Goal: Task Accomplishment & Management: Manage account settings

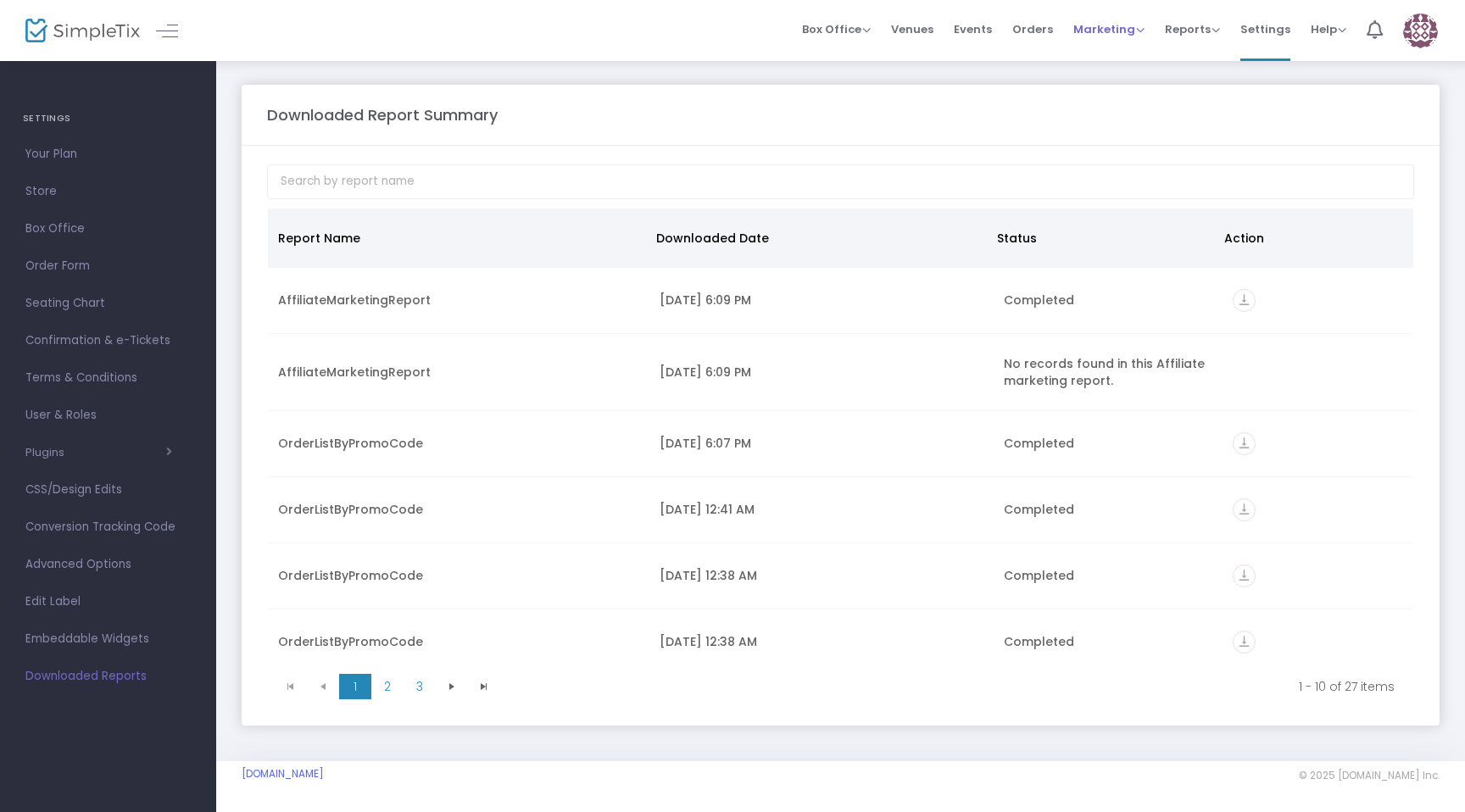
click at [1115, 30] on span "Marketing" at bounding box center [1108, 29] width 72 height 16
click at [1269, 27] on span "Settings" at bounding box center [1265, 29] width 50 height 43
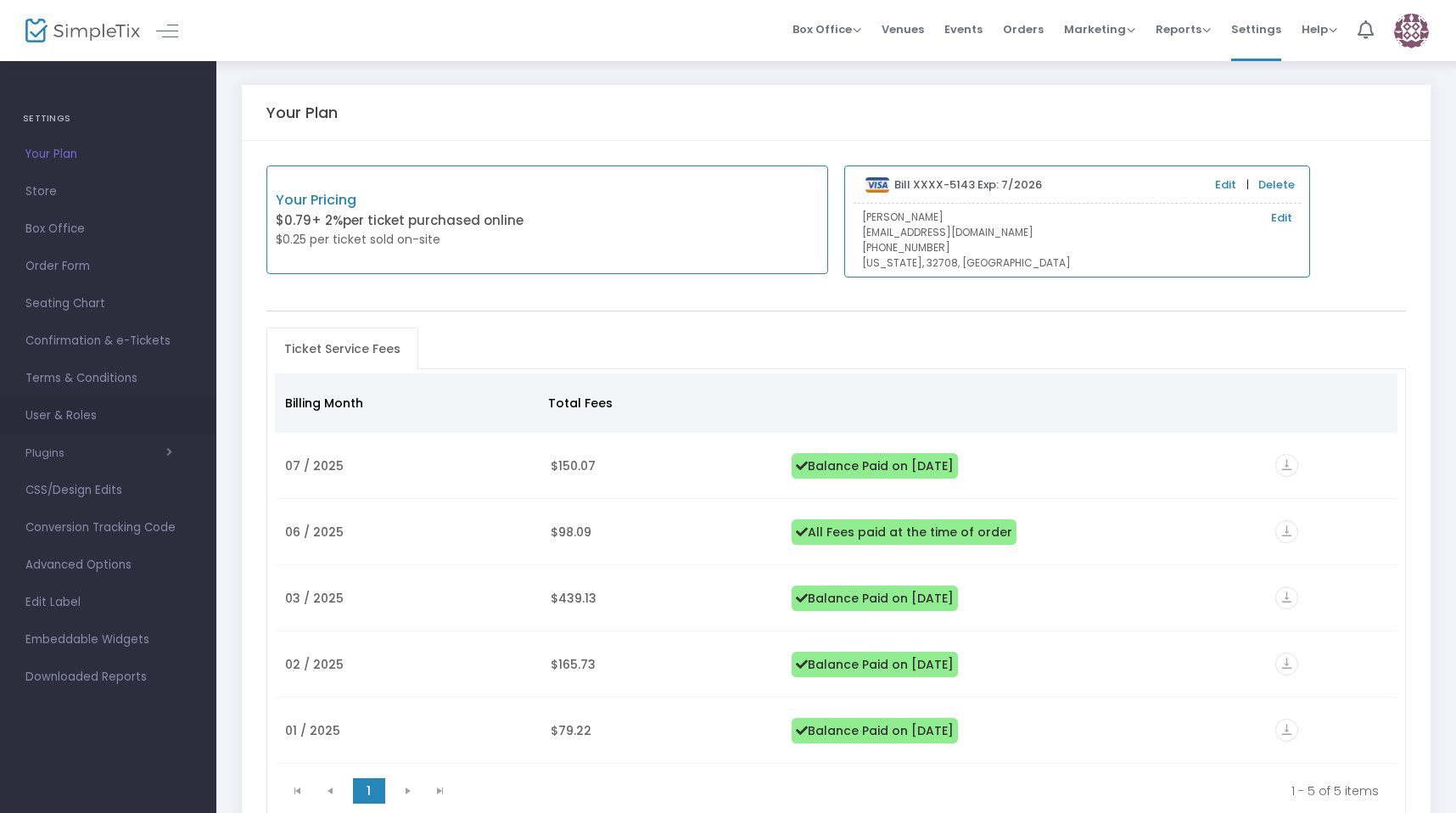
click at [115, 403] on link "User & Roles" at bounding box center [108, 416] width 217 height 38
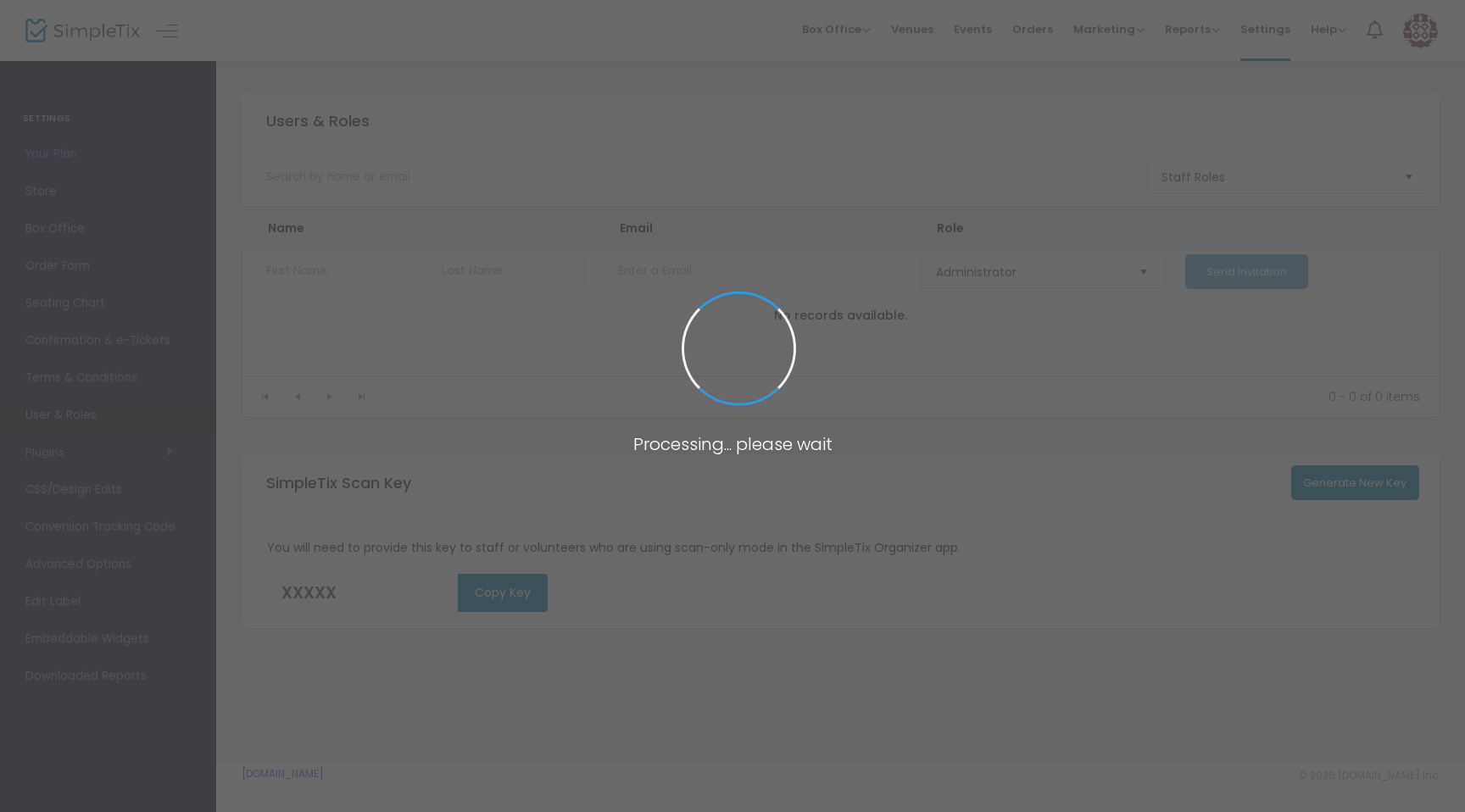
type input "7YORZ"
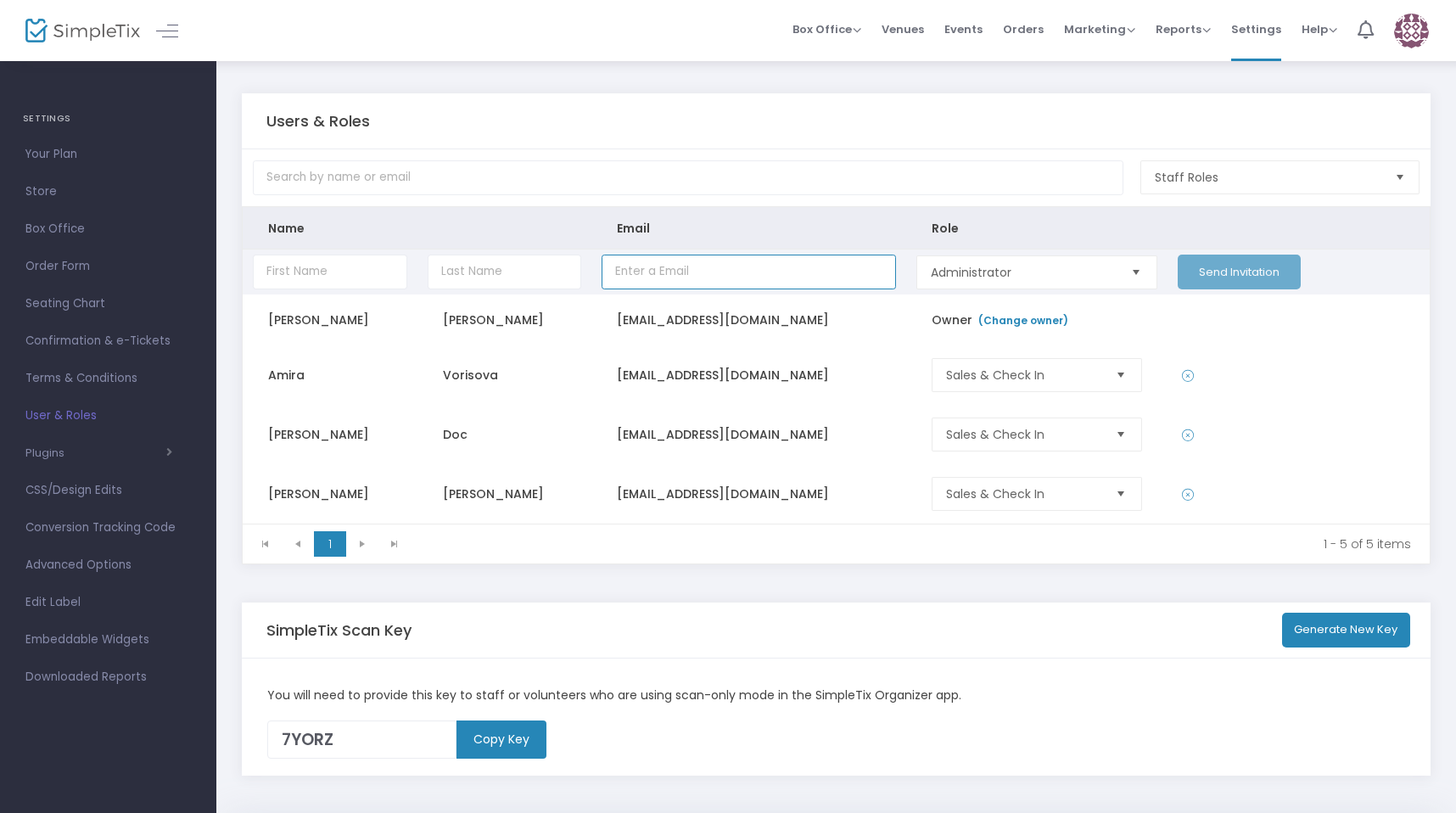
click at [697, 268] on input "Data table" at bounding box center [749, 271] width 294 height 35
paste input "[EMAIL_ADDRESS][DOMAIN_NAME]"
type input "[EMAIL_ADDRESS][DOMAIN_NAME]"
click at [338, 280] on input "Data table" at bounding box center [330, 271] width 154 height 35
type input "Karl"
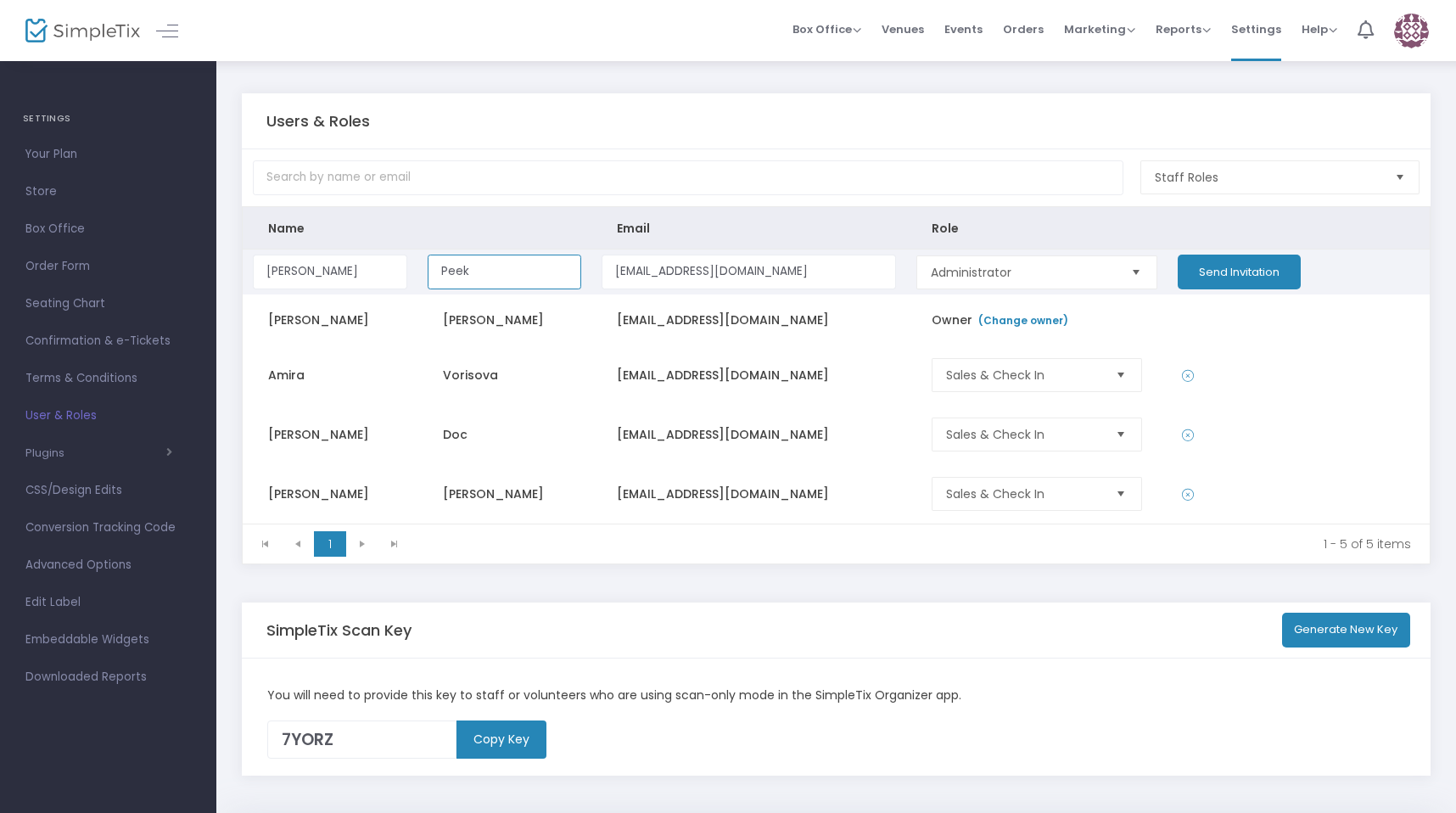
type input "Peek"
click at [1236, 279] on button "Send Invitation" at bounding box center [1238, 271] width 123 height 35
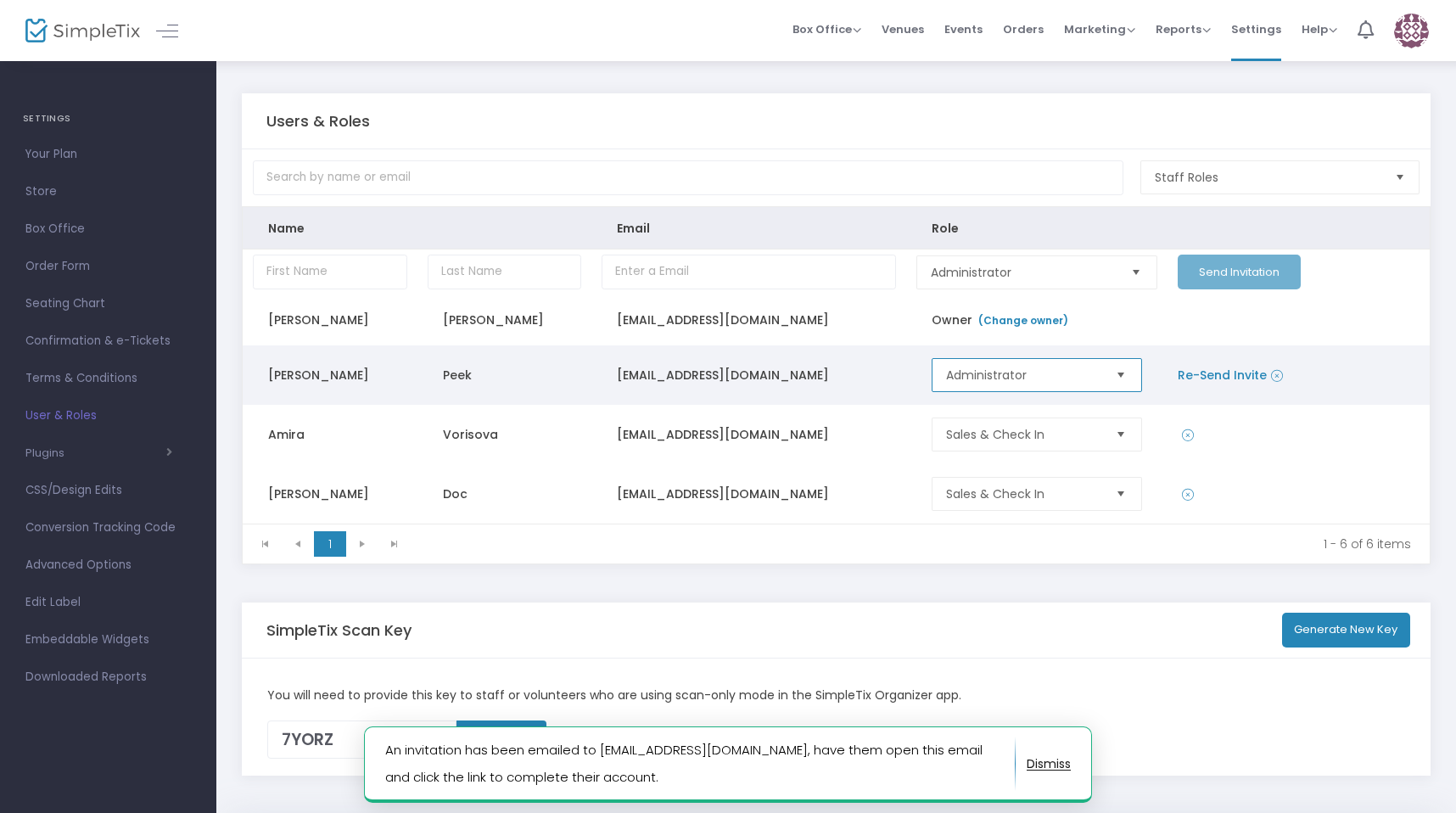
click at [1074, 368] on span "Administrator" at bounding box center [1023, 375] width 154 height 17
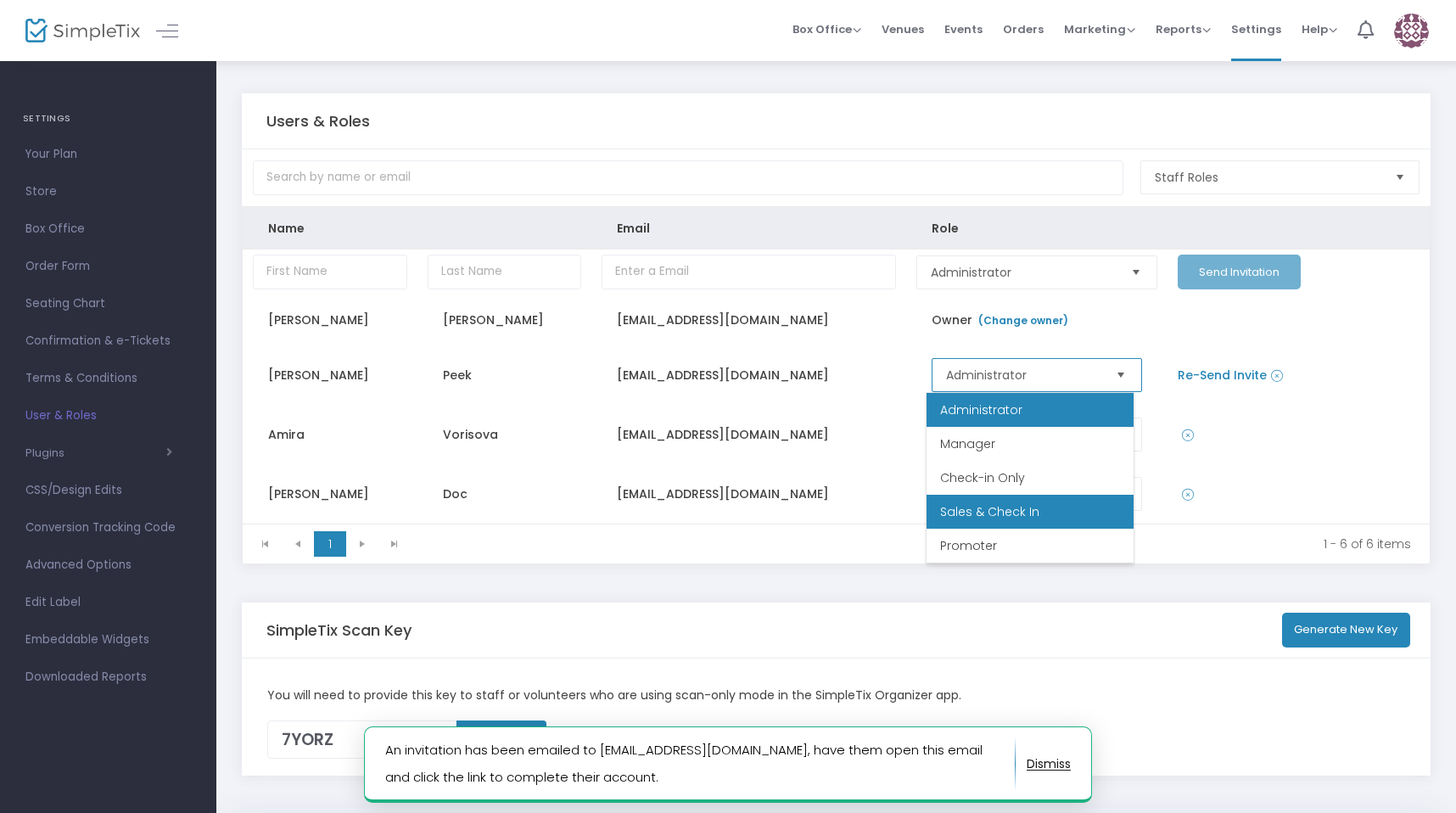
click at [1027, 512] on span "Sales & Check In" at bounding box center [989, 512] width 99 height 17
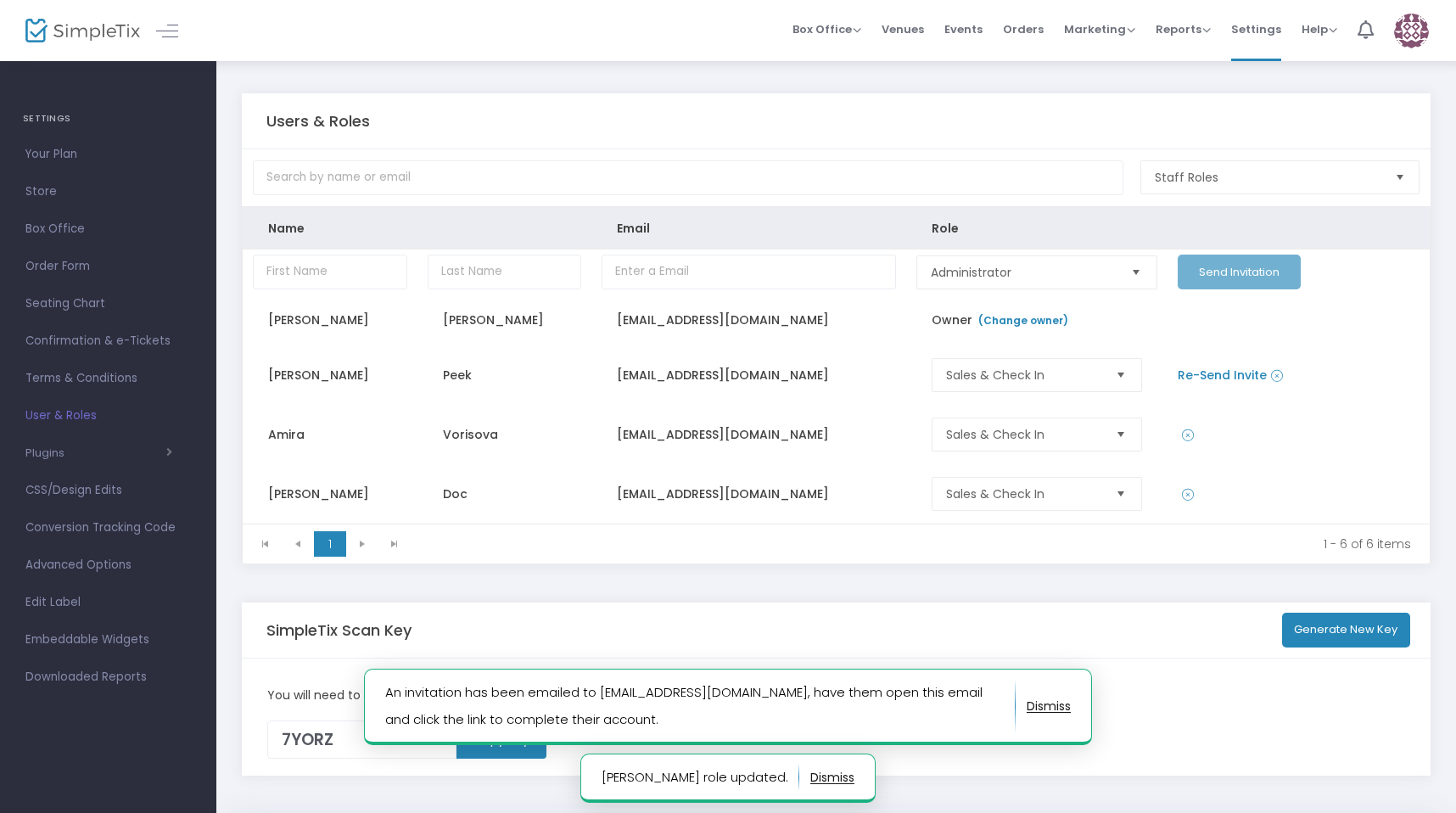
click at [1188, 374] on link "Re-Send Invite" at bounding box center [1221, 375] width 89 height 17
